Goal: Register for event/course

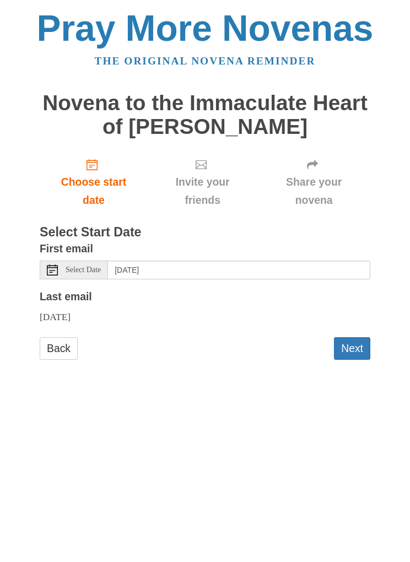
click at [88, 266] on span "Select Date" at bounding box center [83, 270] width 35 height 8
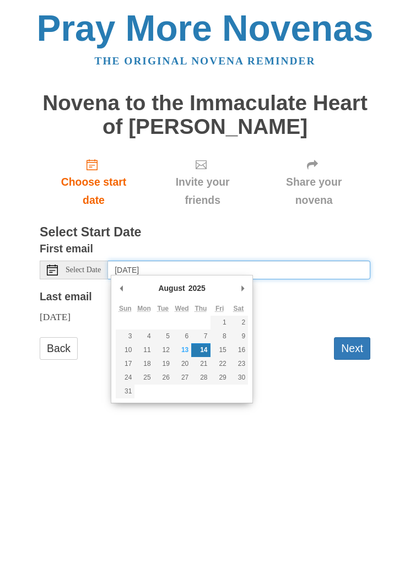
type input "Friday, August 29th"
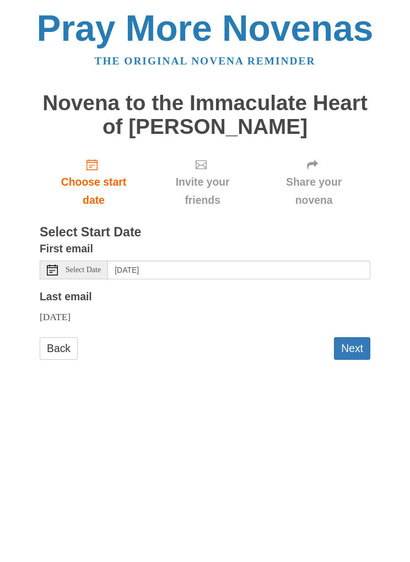
click at [353, 344] on button "Next" at bounding box center [352, 348] width 36 height 23
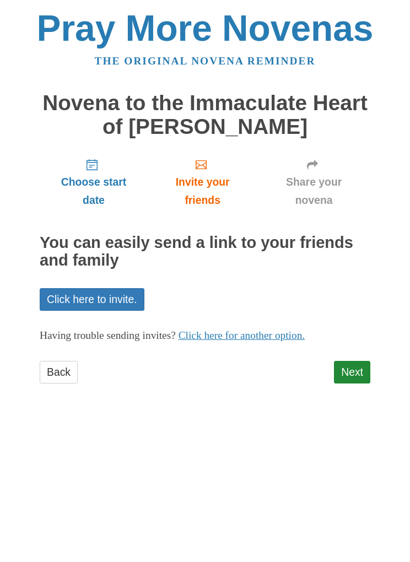
click at [66, 365] on link "Back" at bounding box center [59, 372] width 38 height 23
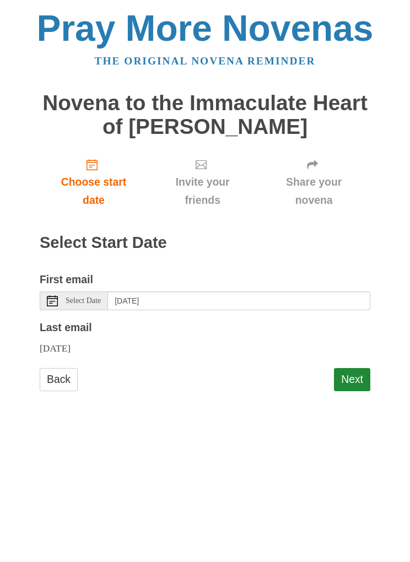
click at [355, 377] on button "Next" at bounding box center [352, 379] width 36 height 23
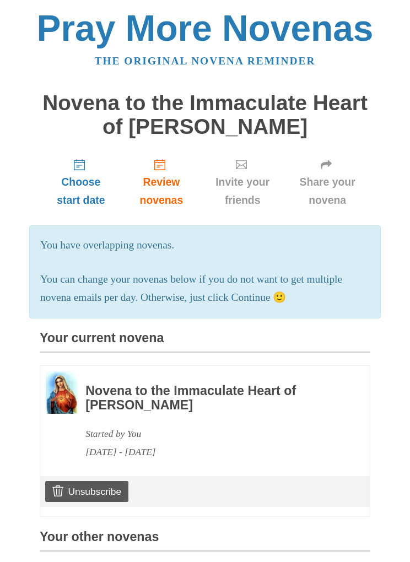
click at [404, 16] on div "Pray More Novenas The original novena reminder Novena to the Immaculate Heart o…" at bounding box center [205, 383] width 410 height 767
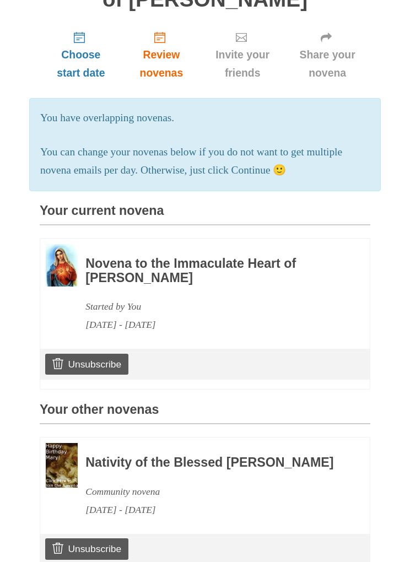
scroll to position [125, 0]
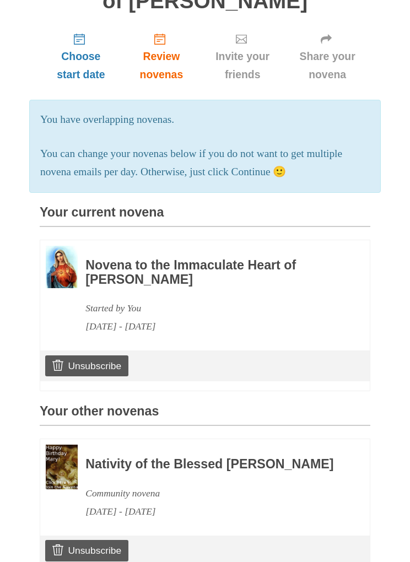
click at [349, 84] on link "Share your novena" at bounding box center [327, 57] width 86 height 66
